Goal: Information Seeking & Learning: Learn about a topic

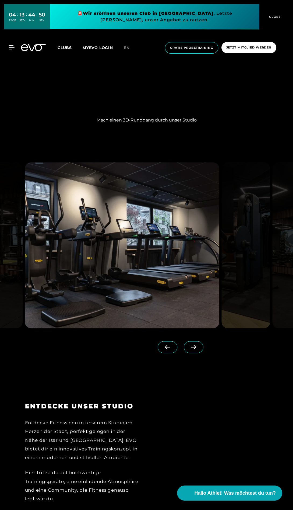
scroll to position [1041, 0]
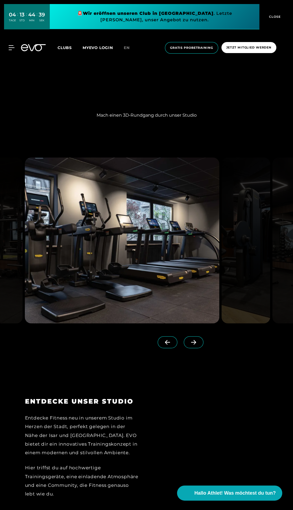
click at [250, 317] on div at bounding box center [146, 252] width 293 height 251
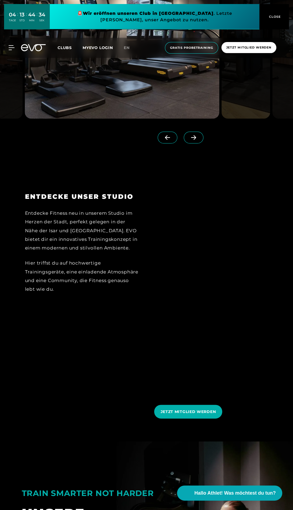
scroll to position [1247, 0]
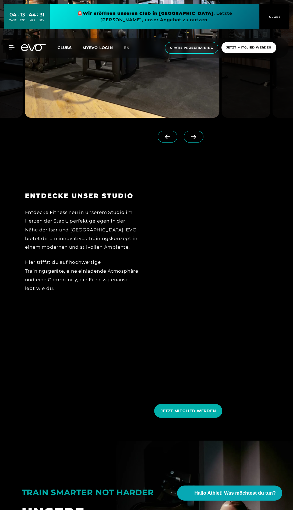
click at [134, 118] on img at bounding box center [122, 35] width 195 height 166
click at [194, 152] on link at bounding box center [195, 142] width 22 height 22
click at [190, 152] on link at bounding box center [195, 142] width 22 height 22
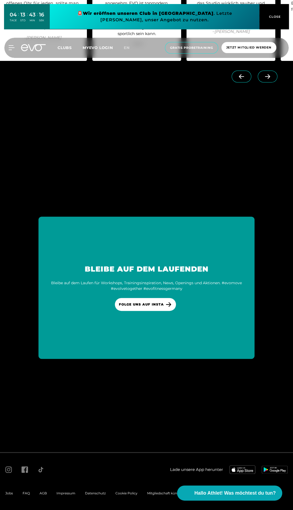
scroll to position [0, 463]
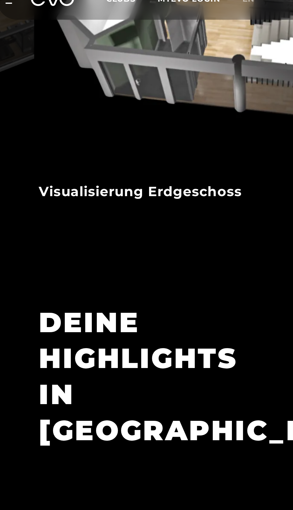
scroll to position [1093, 0]
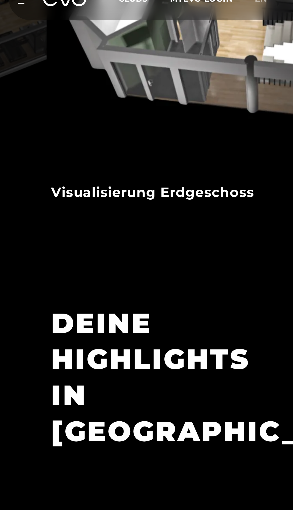
click at [73, 122] on img at bounding box center [122, 40] width 195 height 166
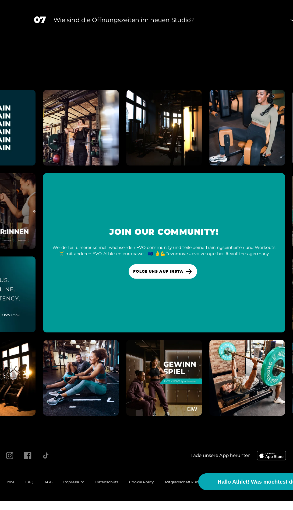
scroll to position [2087, 0]
click at [254, 46] on div "05 Bietet ihr [DEMOGRAPHIC_DATA]?" at bounding box center [146, 34] width 243 height 23
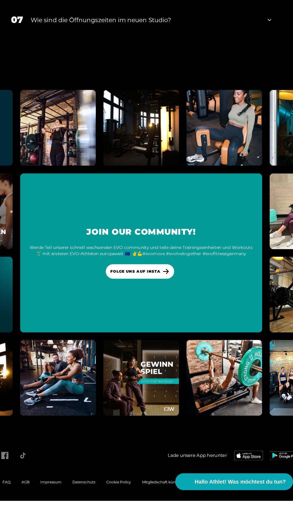
click at [261, 11] on icon at bounding box center [260, 8] width 3 height 6
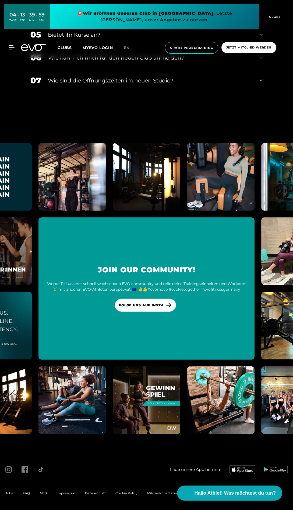
scroll to position [2471, 0]
